Goal: Information Seeking & Learning: Find specific fact

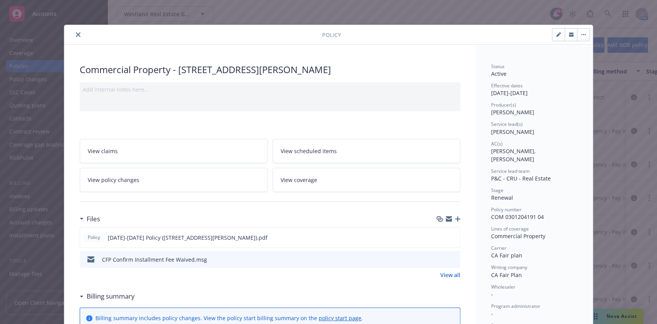
scroll to position [23, 0]
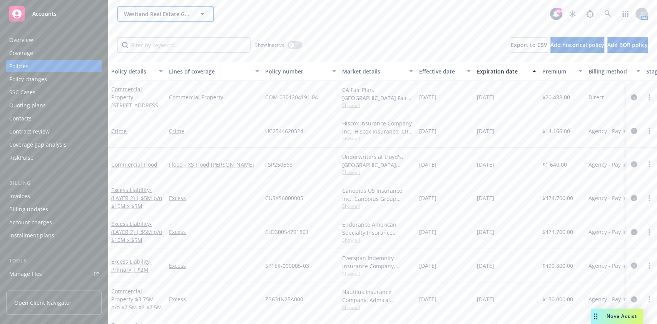
click at [136, 15] on span "Westland Real Estate Group" at bounding box center [157, 14] width 67 height 8
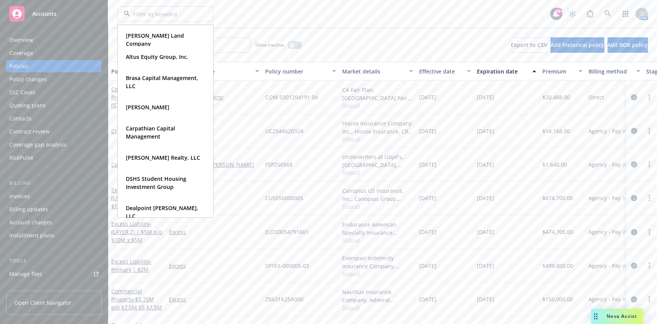
type input "c"
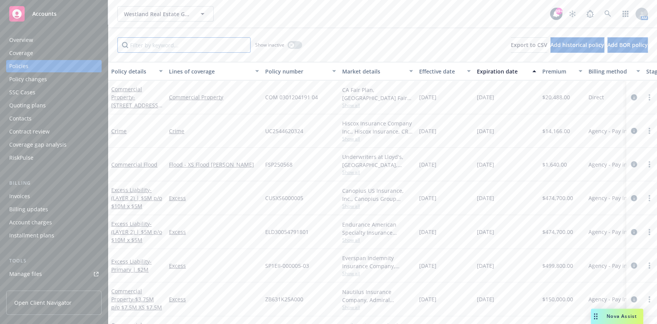
click at [181, 44] on input "Filter by keyword..." at bounding box center [183, 44] width 133 height 15
type input "c"
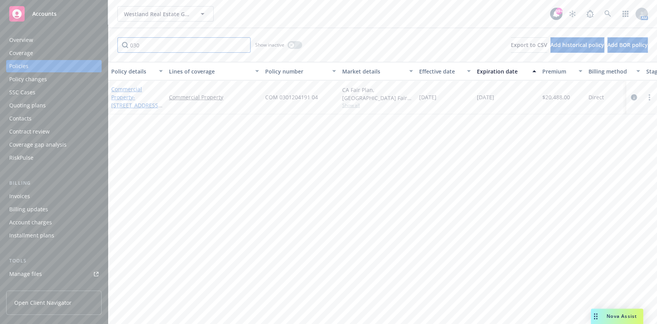
type input "030"
click at [145, 103] on span "- [STREET_ADDRESS][PERSON_NAME]" at bounding box center [136, 105] width 51 height 23
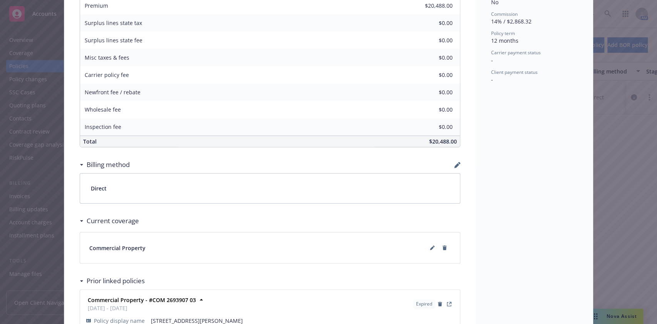
scroll to position [350, 0]
drag, startPoint x: 428, startPoint y: 139, endPoint x: 445, endPoint y: 139, distance: 17.3
click at [445, 139] on span "$20,488.00" at bounding box center [443, 140] width 28 height 7
copy span "20,488"
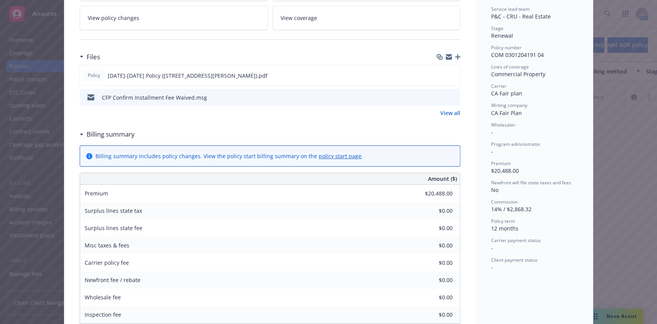
scroll to position [0, 0]
